Goal: Check status

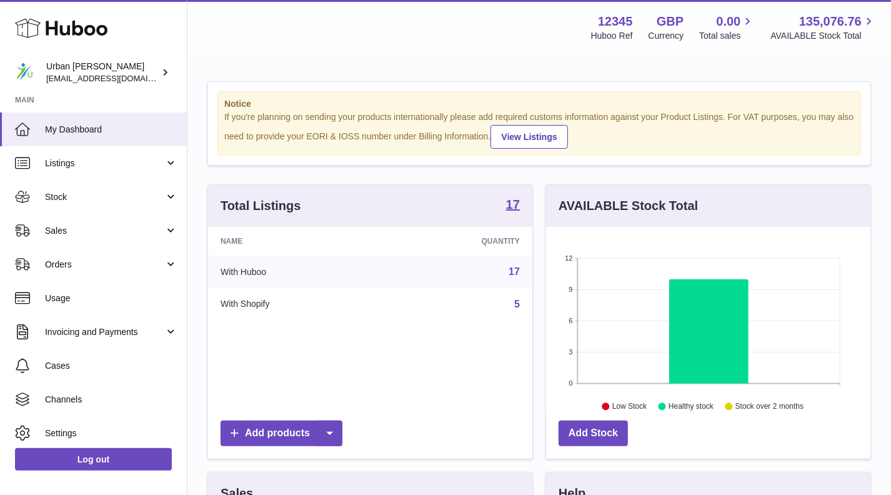
scroll to position [195, 325]
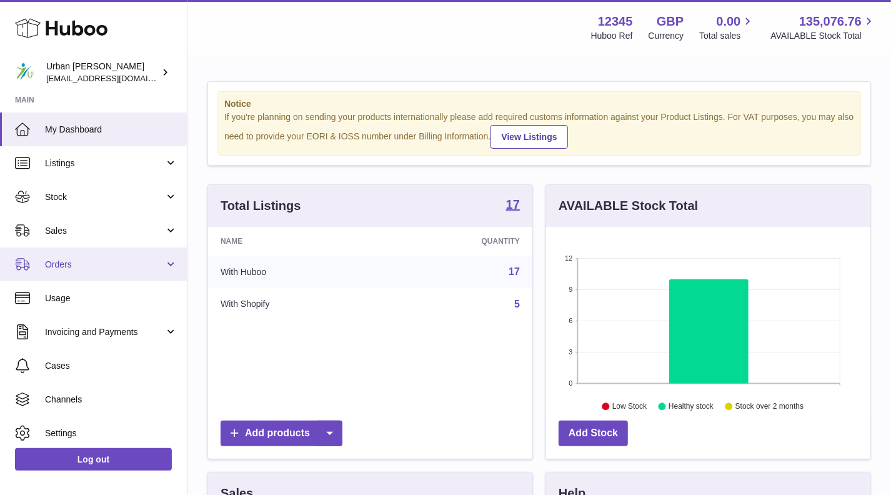
click at [110, 266] on span "Orders" at bounding box center [104, 265] width 119 height 12
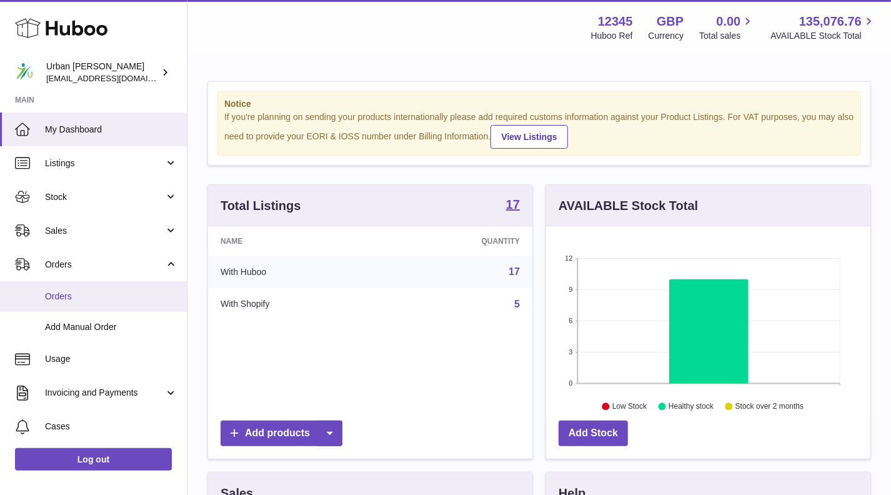
click at [89, 298] on span "Orders" at bounding box center [111, 297] width 133 height 12
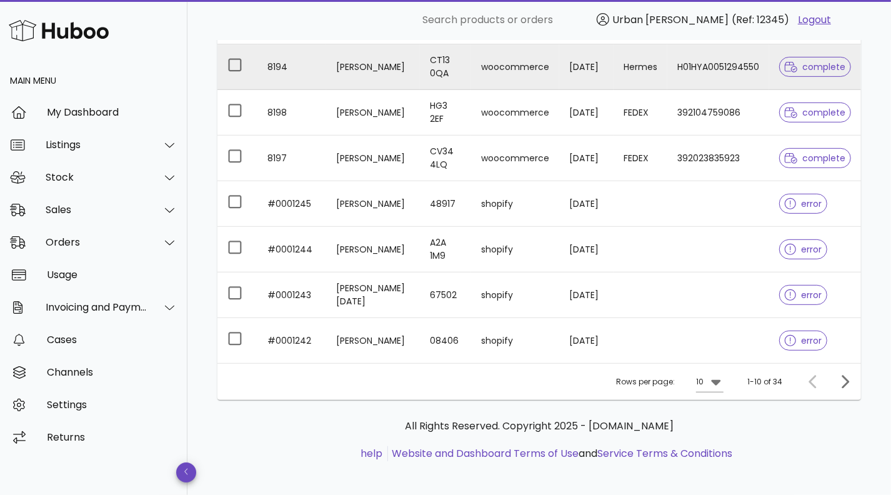
scroll to position [325, 0]
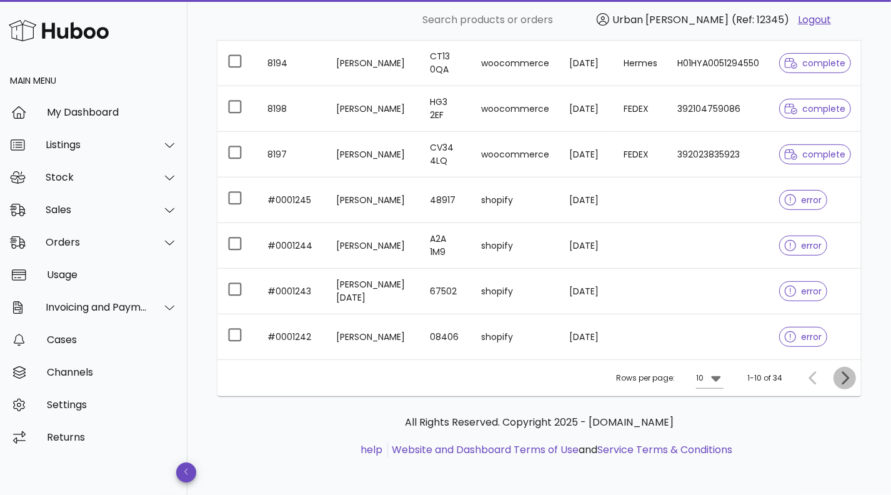
click at [846, 380] on icon "Next page" at bounding box center [845, 378] width 15 height 15
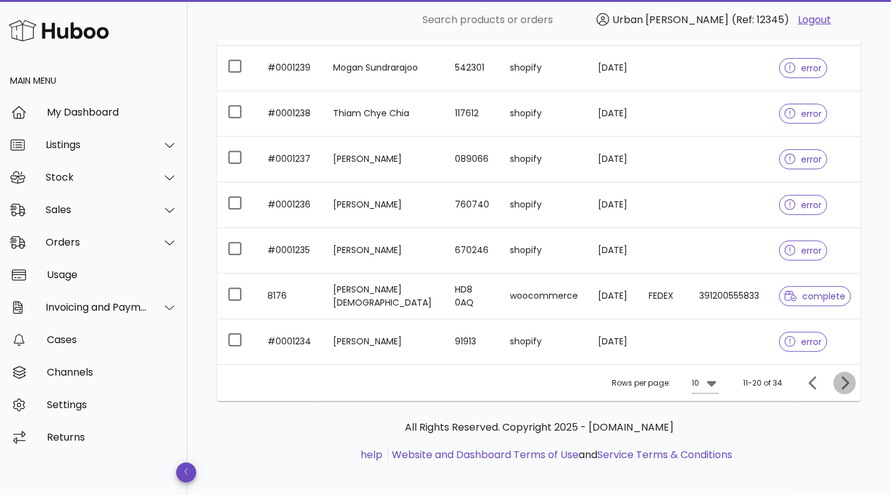
click at [843, 376] on icon "Next page" at bounding box center [846, 382] width 8 height 13
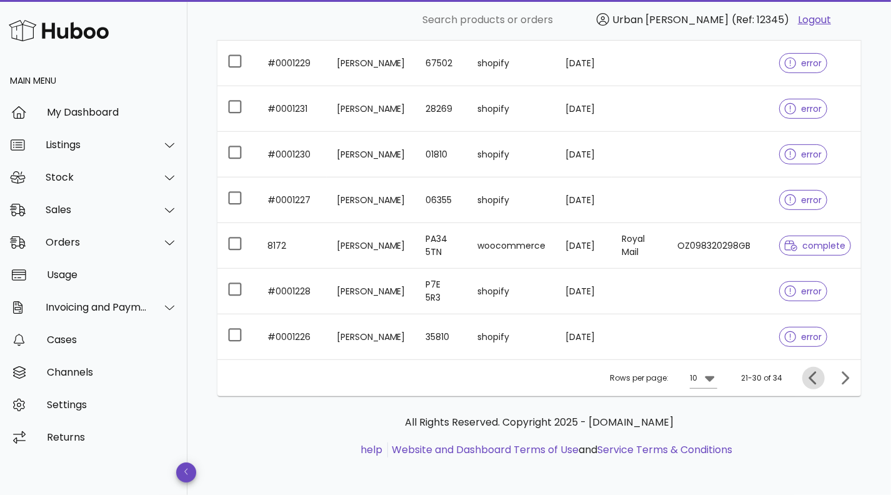
click at [816, 380] on icon "Previous page" at bounding box center [813, 377] width 8 height 13
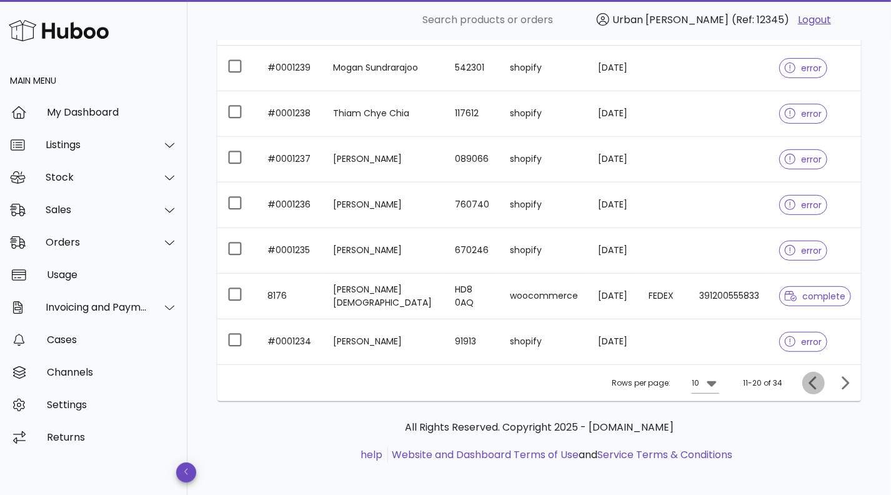
click at [816, 380] on icon "Previous page" at bounding box center [813, 382] width 8 height 13
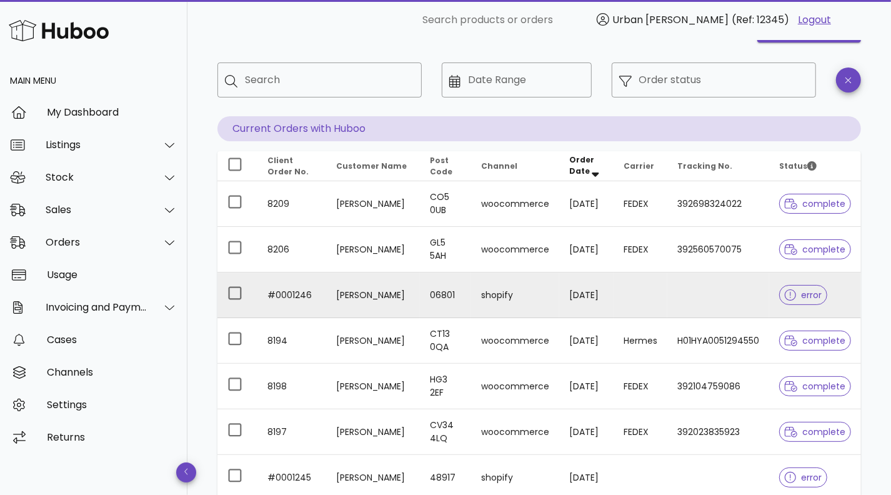
scroll to position [63, 0]
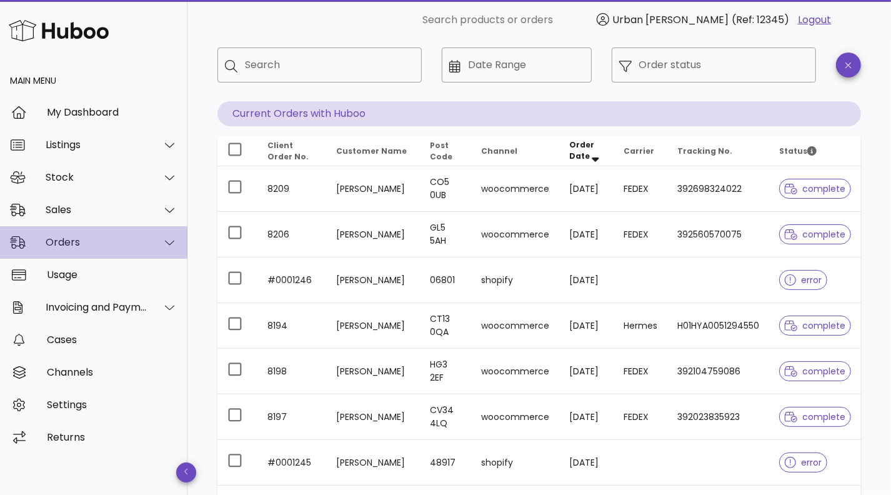
click at [103, 244] on div "Orders" at bounding box center [97, 242] width 102 height 12
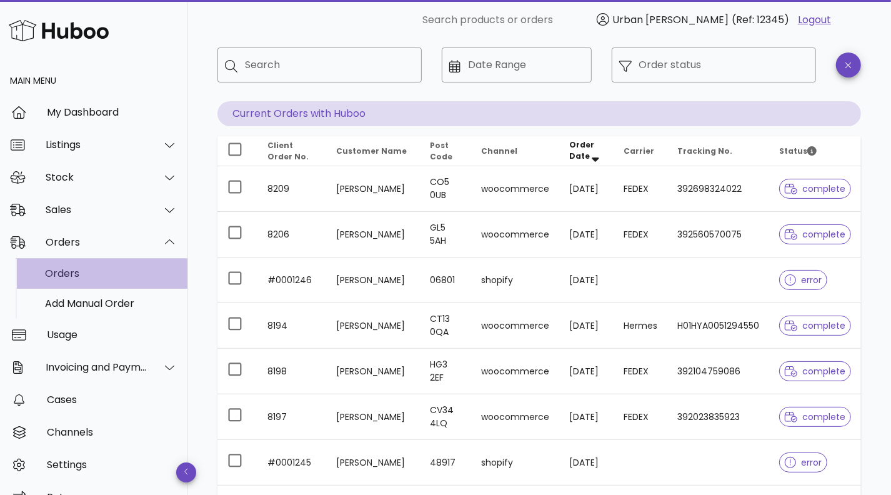
click at [78, 274] on div "Orders" at bounding box center [111, 274] width 133 height 12
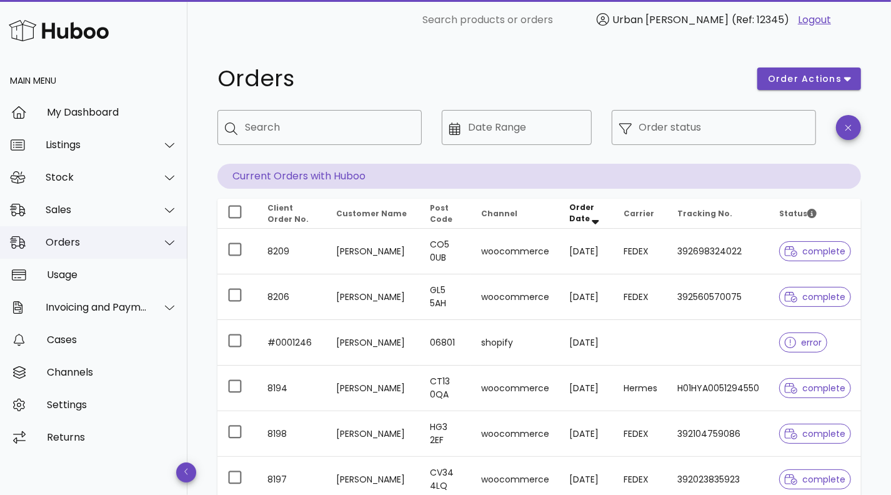
click at [96, 246] on div "Orders" at bounding box center [97, 242] width 102 height 12
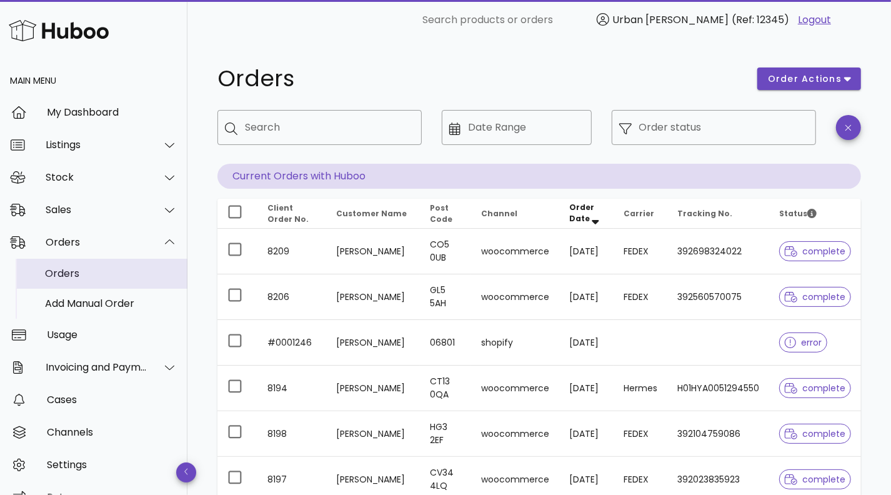
click at [73, 273] on div "Orders" at bounding box center [111, 274] width 133 height 12
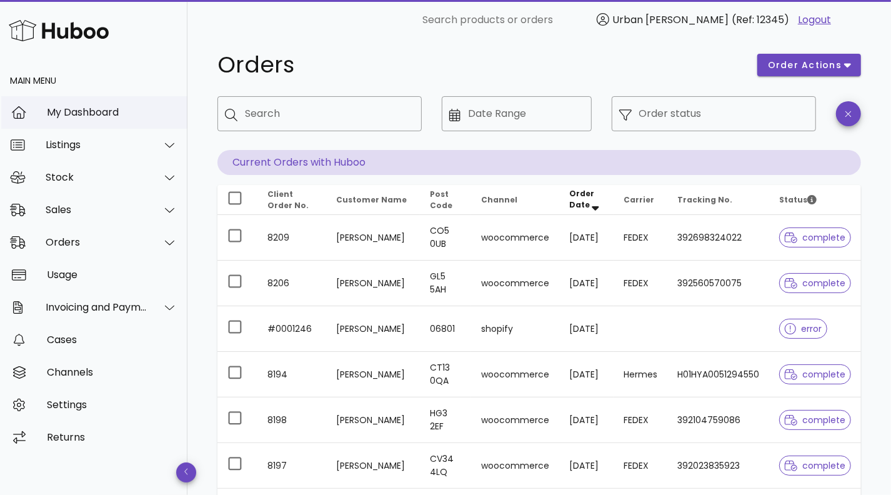
scroll to position [21, 0]
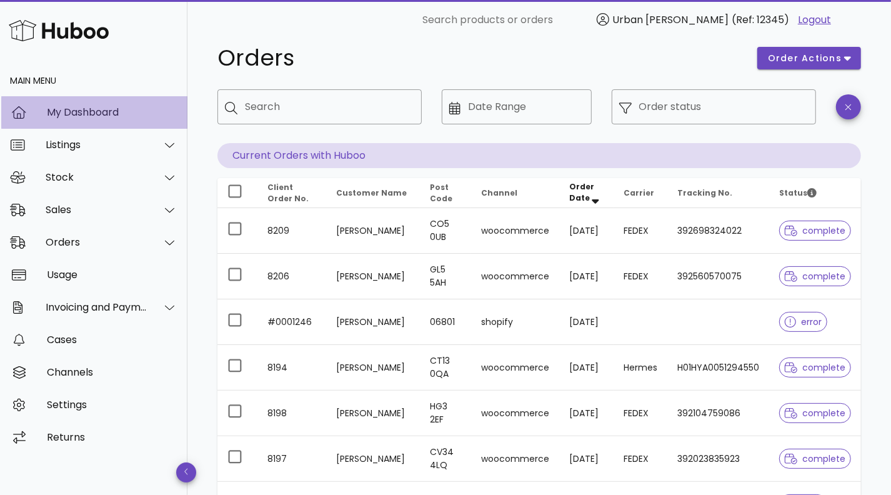
click at [108, 114] on div "My Dashboard" at bounding box center [112, 112] width 131 height 12
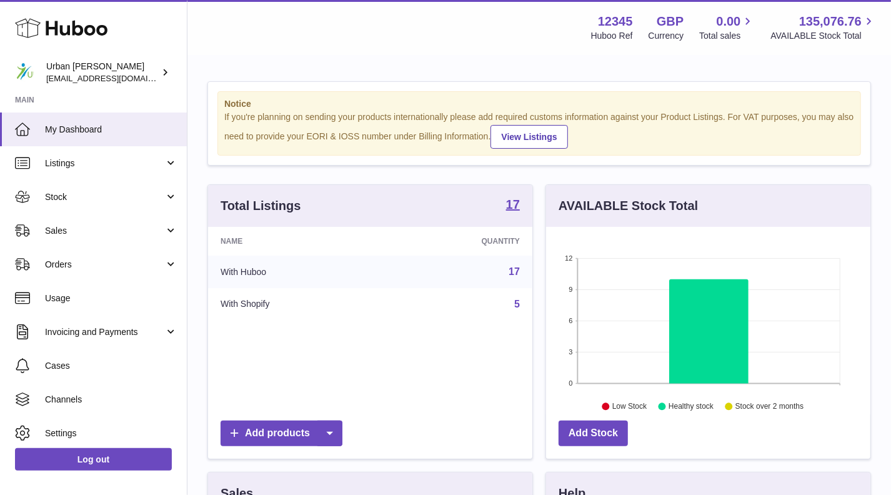
scroll to position [195, 325]
click at [340, 309] on td "With Shopify" at bounding box center [295, 304] width 175 height 33
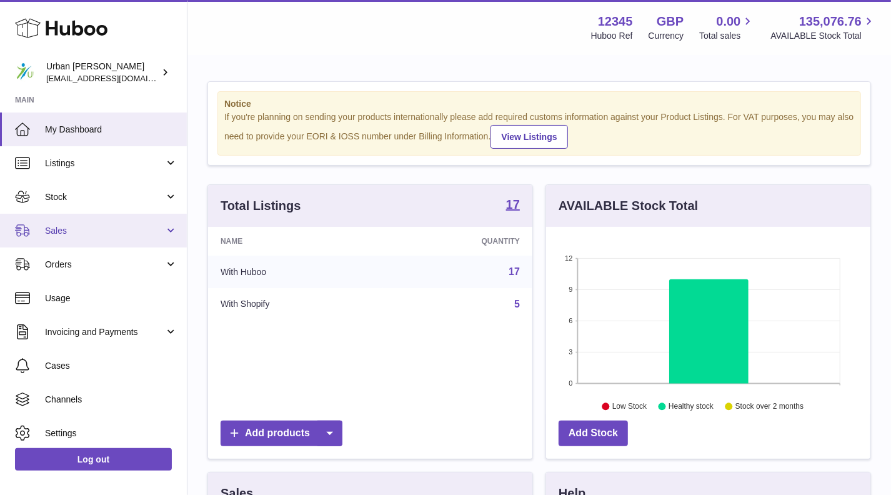
click at [123, 231] on span "Sales" at bounding box center [104, 231] width 119 height 12
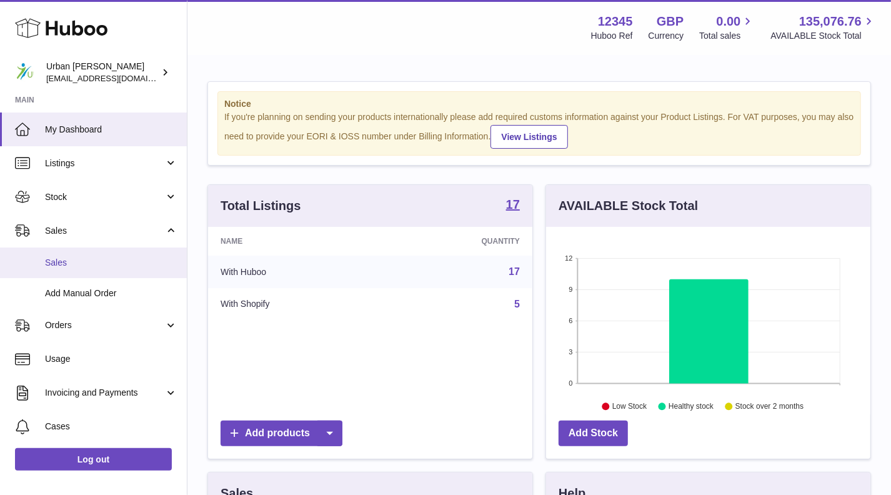
click at [101, 273] on link "Sales" at bounding box center [93, 263] width 187 height 31
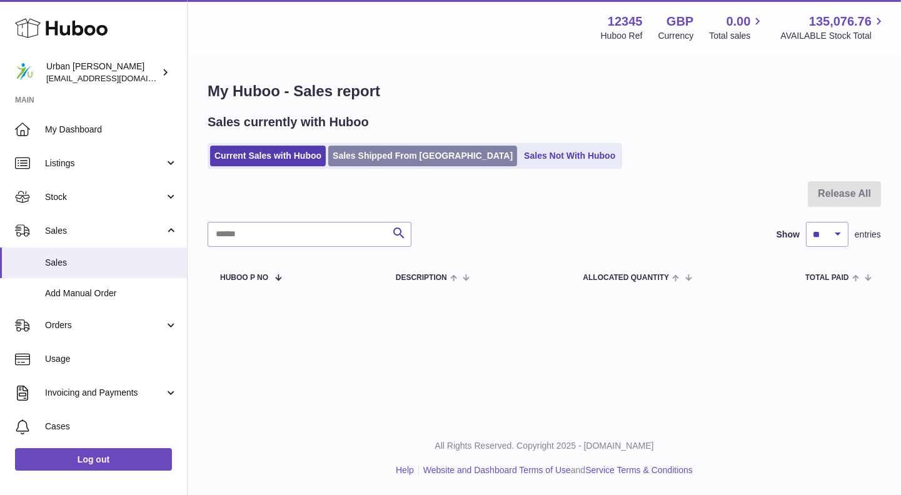
click at [401, 155] on link "Sales Shipped From [GEOGRAPHIC_DATA]" at bounding box center [422, 156] width 189 height 21
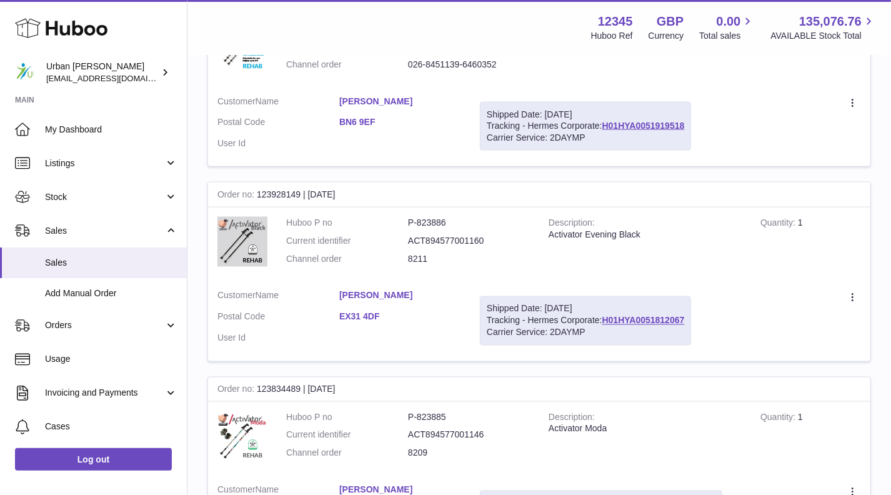
scroll to position [1271, 0]
